Goal: Task Accomplishment & Management: Manage account settings

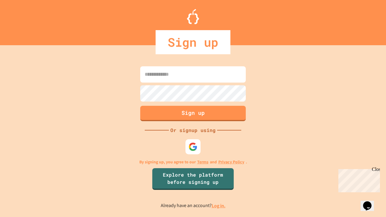
click at [219, 206] on link "Log in." at bounding box center [219, 205] width 14 height 6
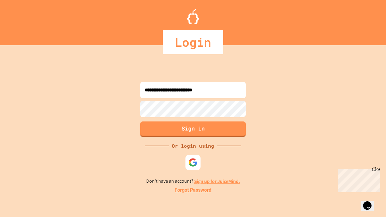
type input "**********"
